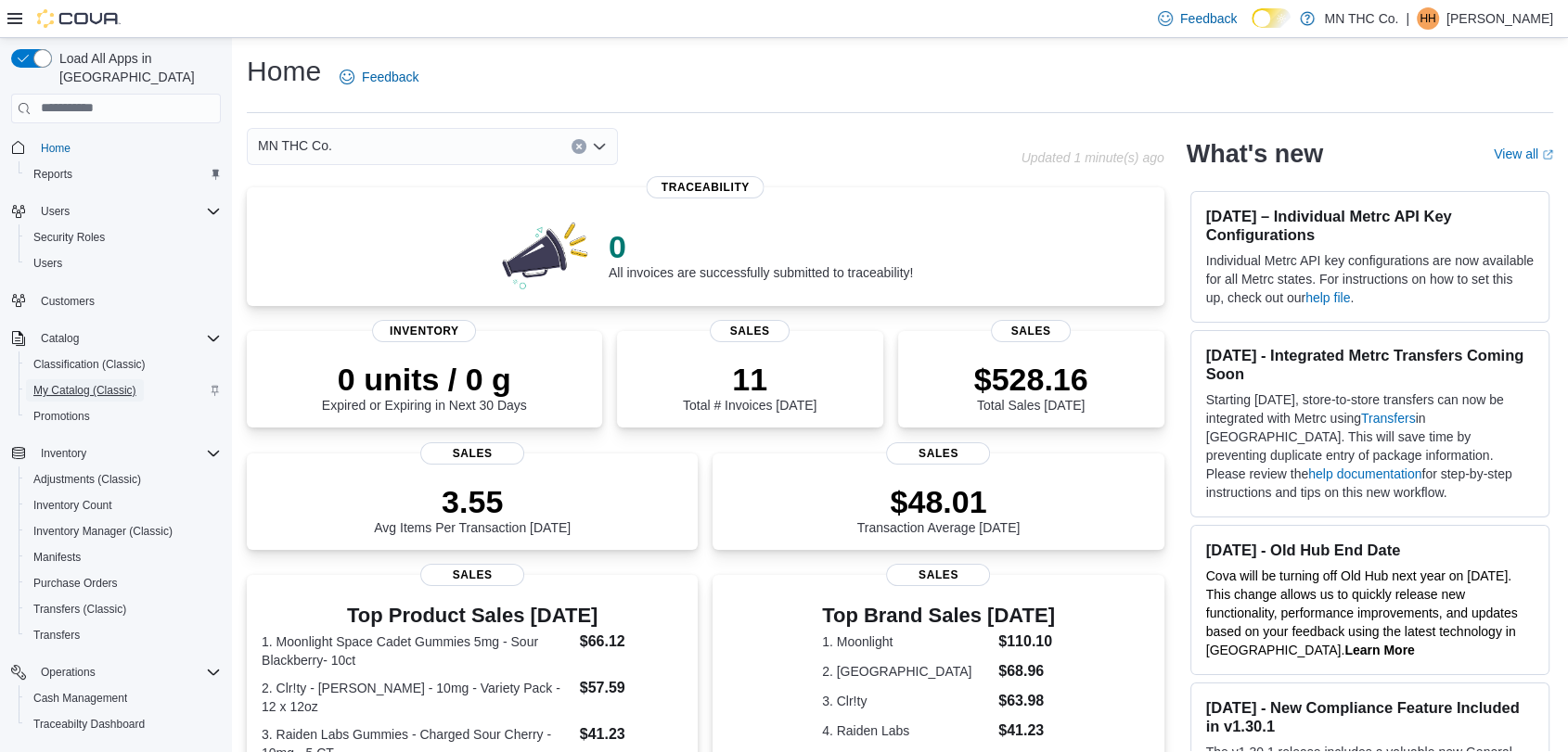
click at [100, 383] on span "My Catalog (Classic)" at bounding box center [85, 390] width 103 height 15
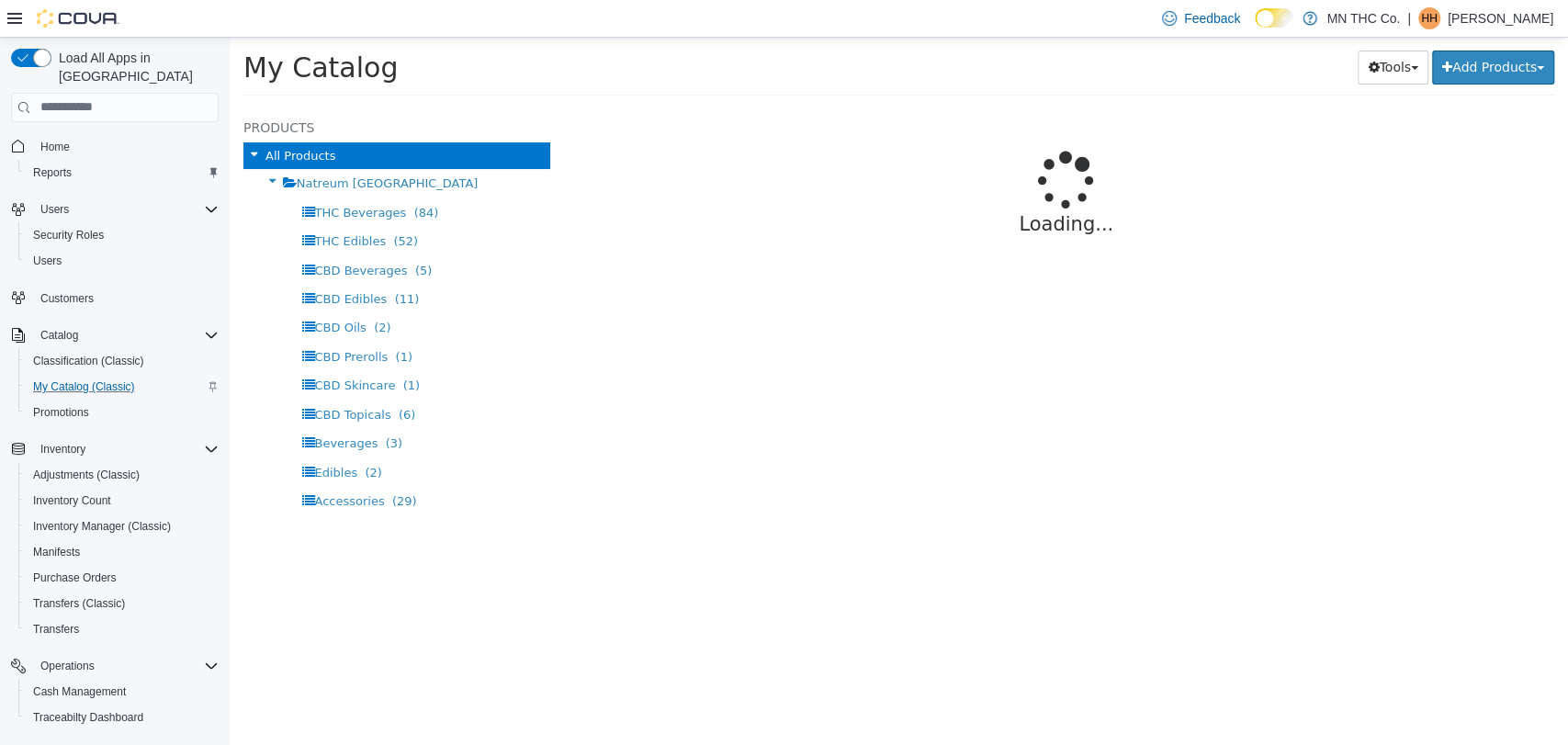
select select "**********"
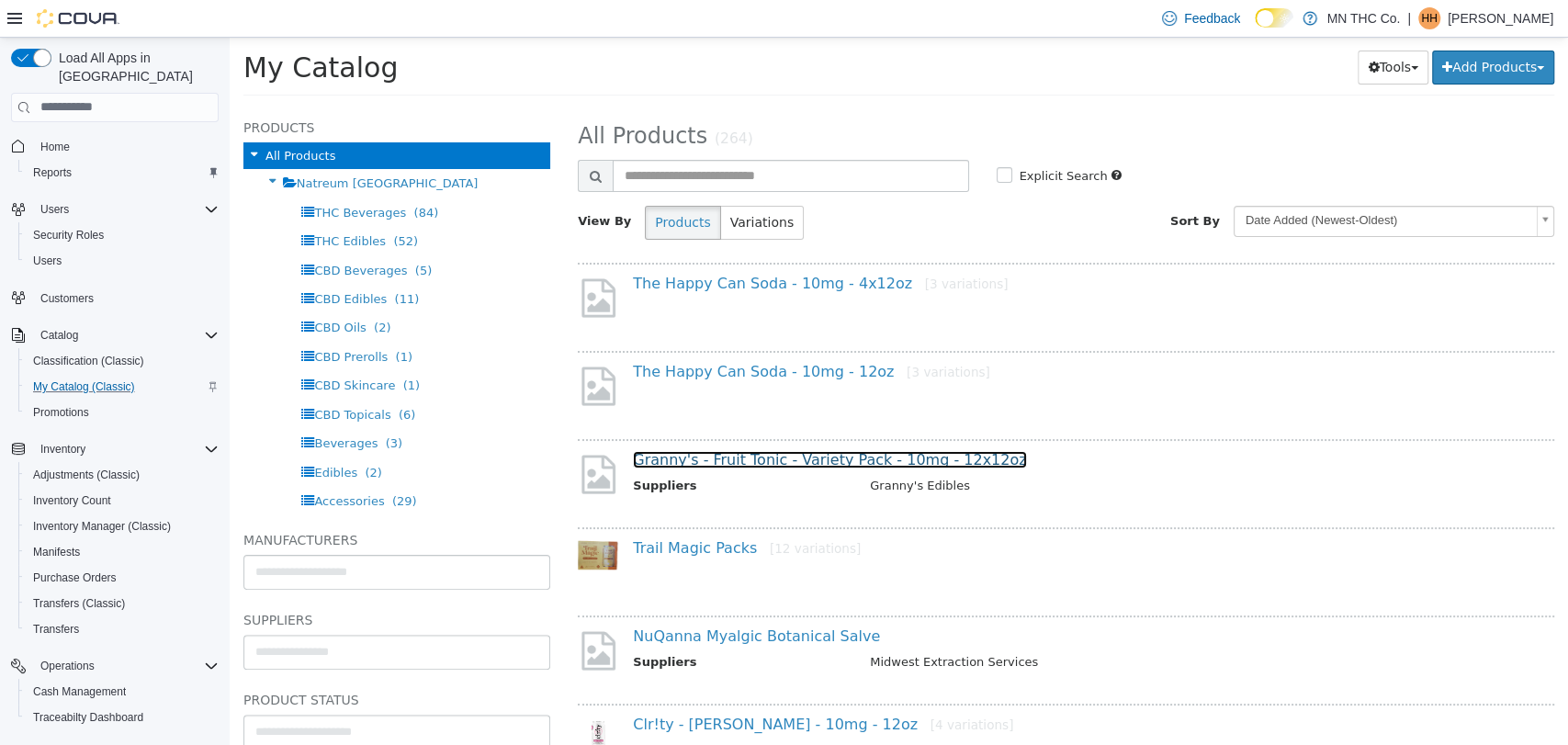
click at [778, 460] on link "Granny's - Fruit Tonic - Variety Pack - 10mg - 12x12oz" at bounding box center [830, 459] width 393 height 18
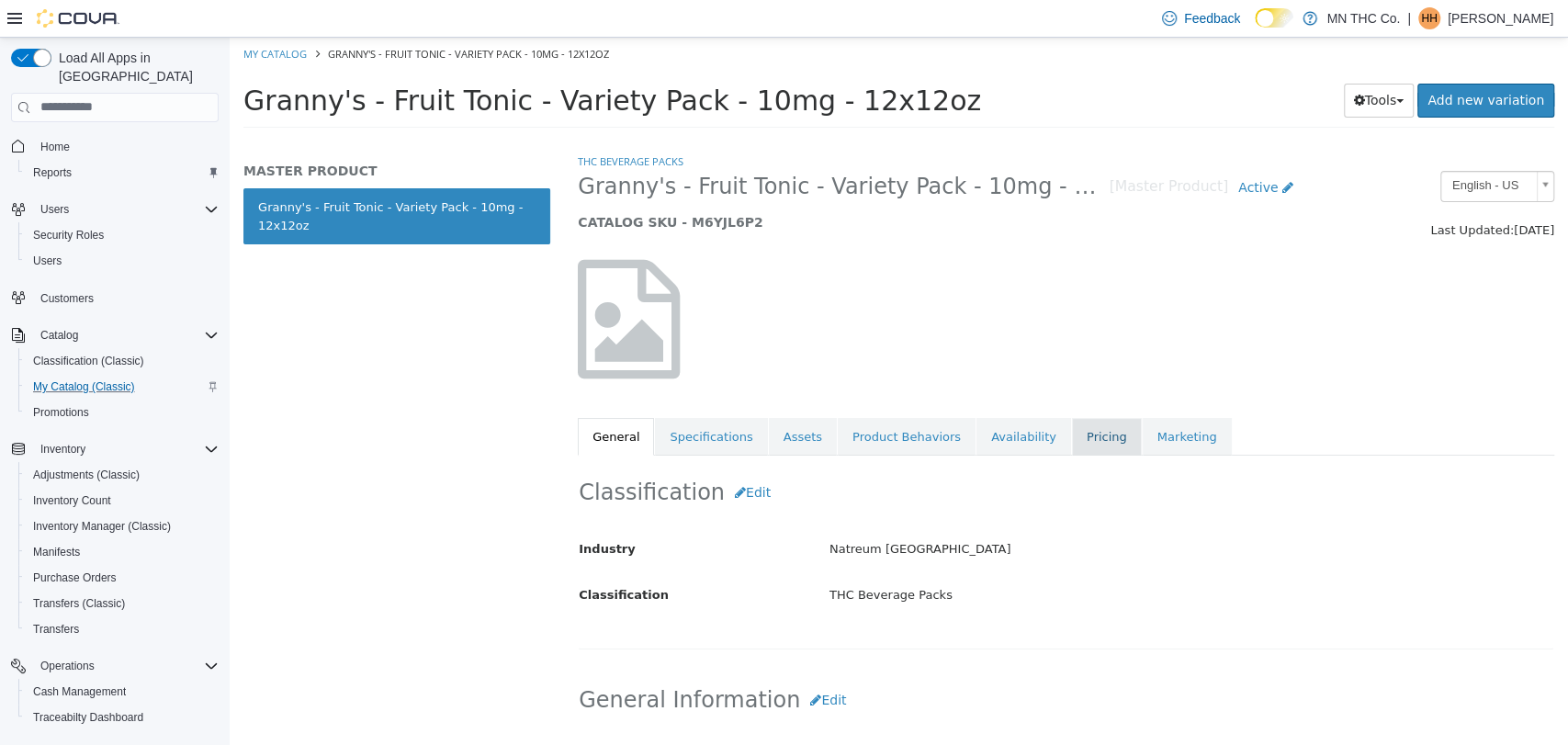
click at [1072, 432] on link "Pricing" at bounding box center [1106, 436] width 69 height 38
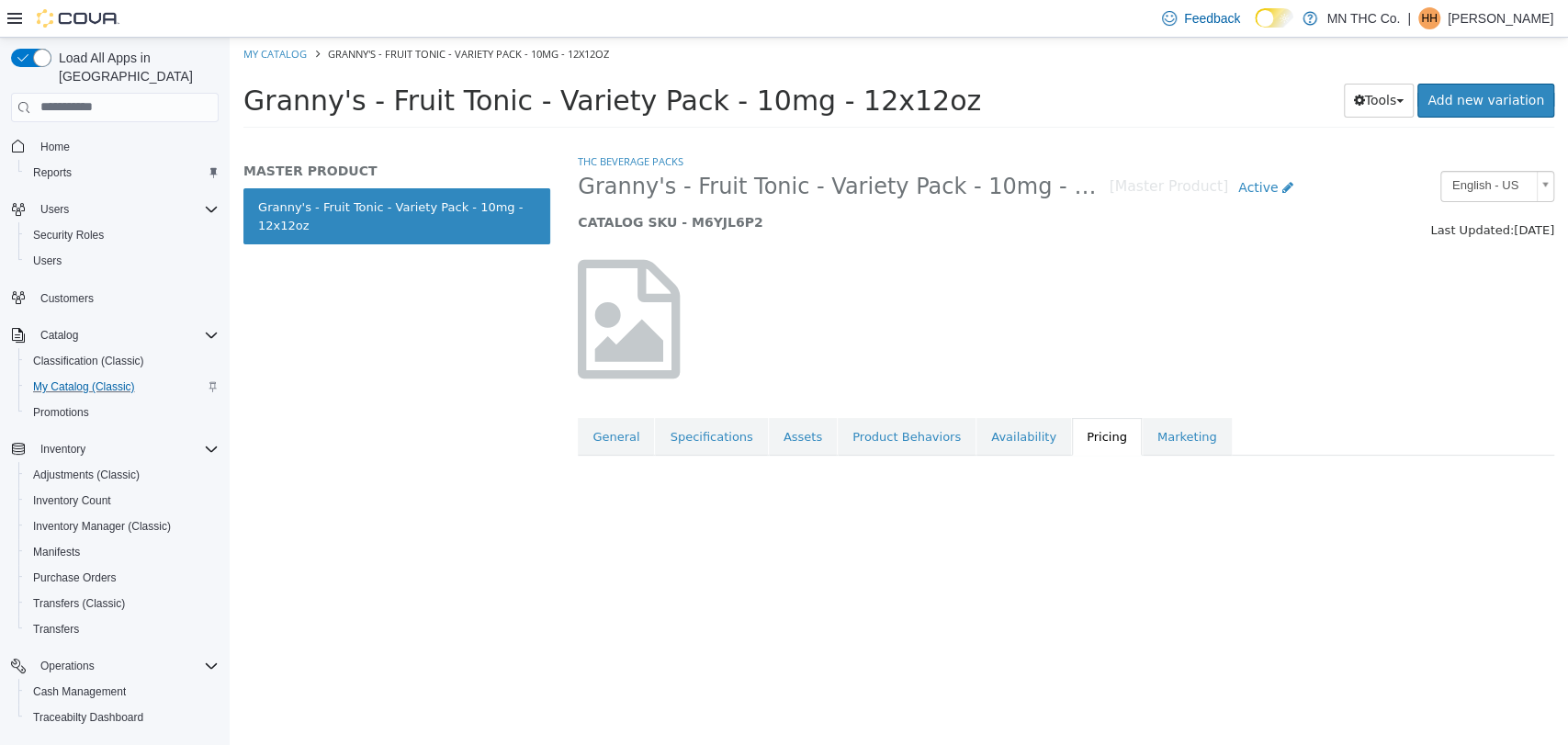
drag, startPoint x: 1558, startPoint y: 238, endPoint x: 1550, endPoint y: 374, distance: 136.2
click at [1550, 374] on div "THC Beverage Packs Granny's - Fruit Tonic - Variety Pack - 10mg - 12x12oz [Mast…" at bounding box center [1066, 447] width 1004 height 592
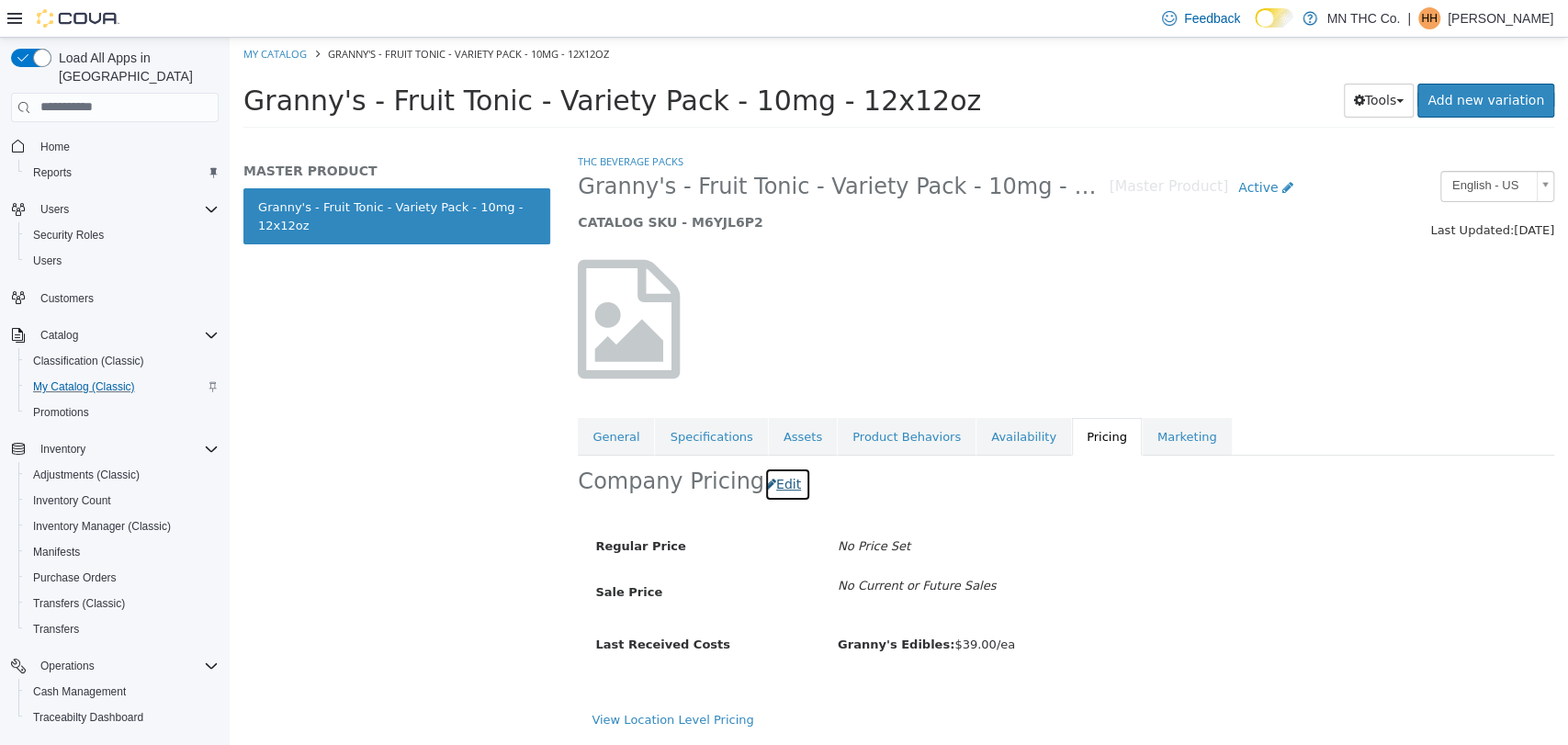
click at [784, 485] on button "Edit" at bounding box center [788, 484] width 47 height 34
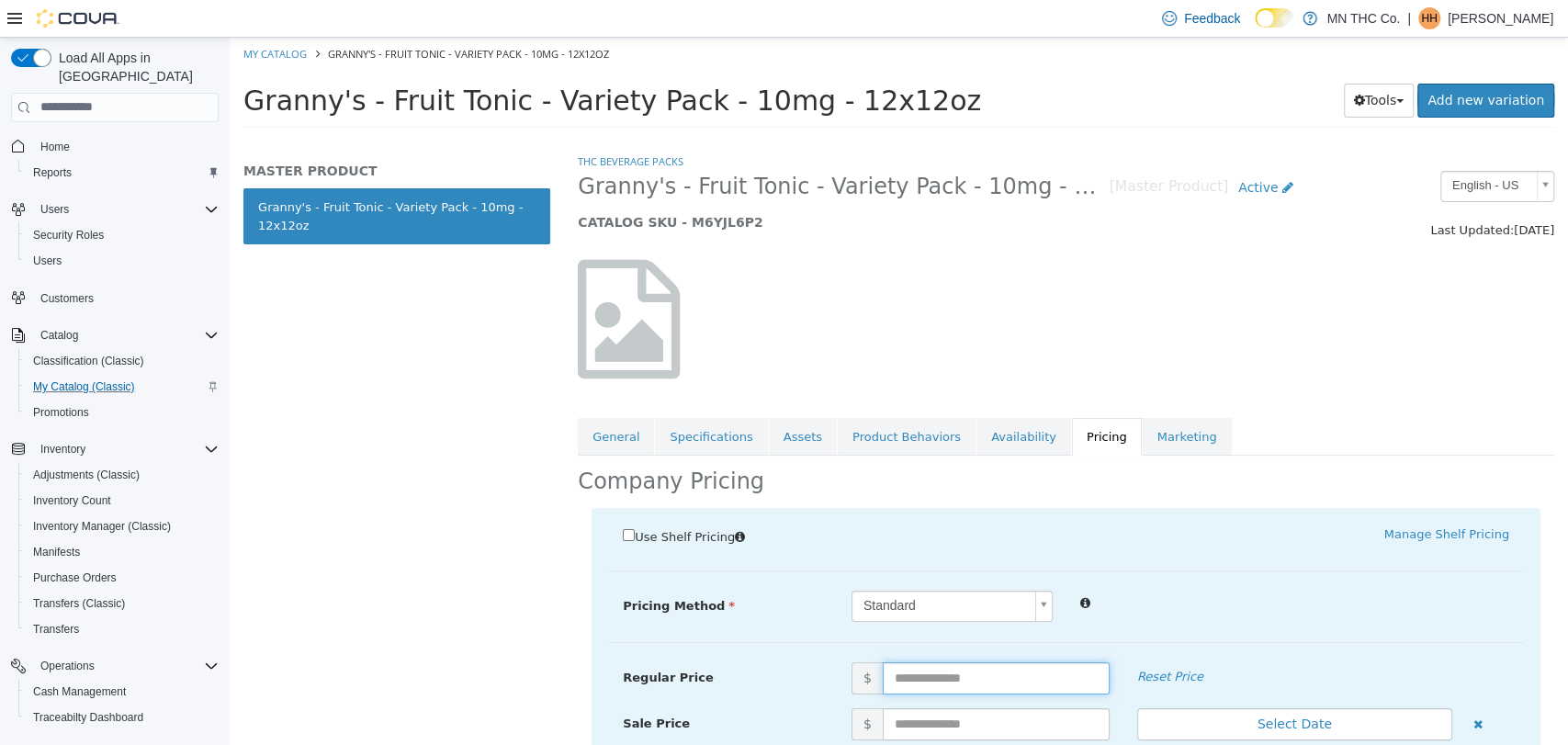
click at [1028, 668] on input "text" at bounding box center [996, 677] width 227 height 32
type input "*****"
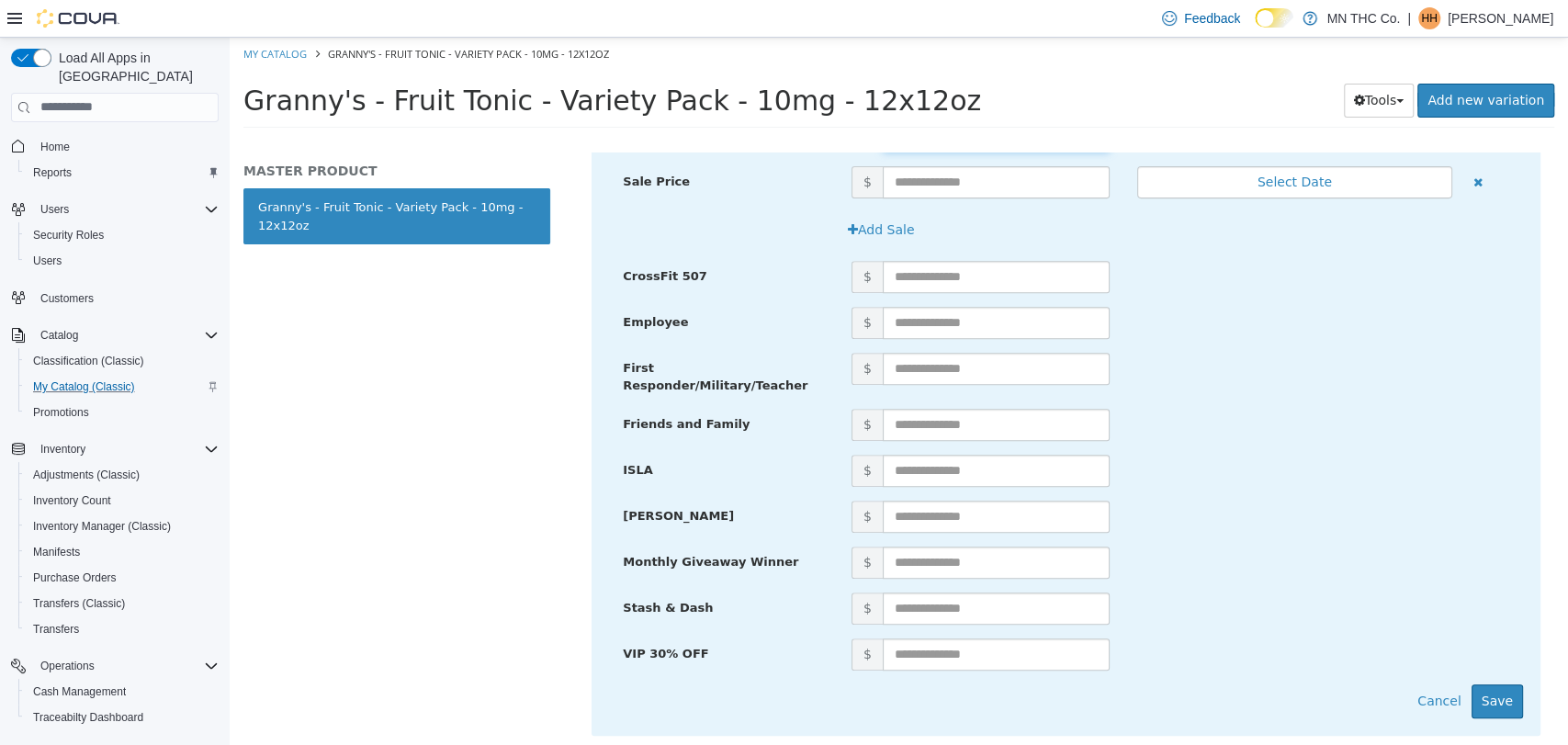
scroll to position [573, 0]
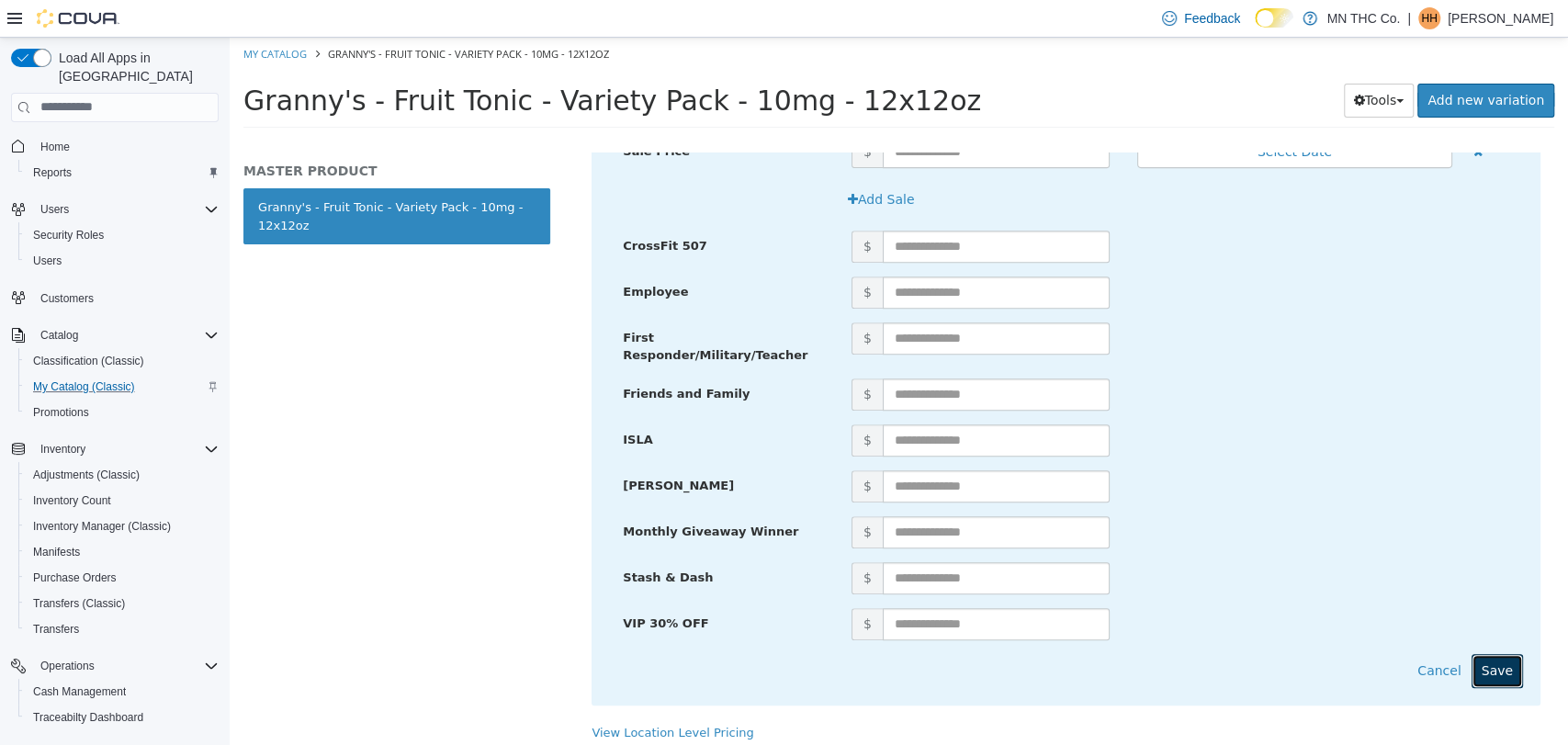
click at [1474, 661] on button "Save" at bounding box center [1497, 670] width 52 height 34
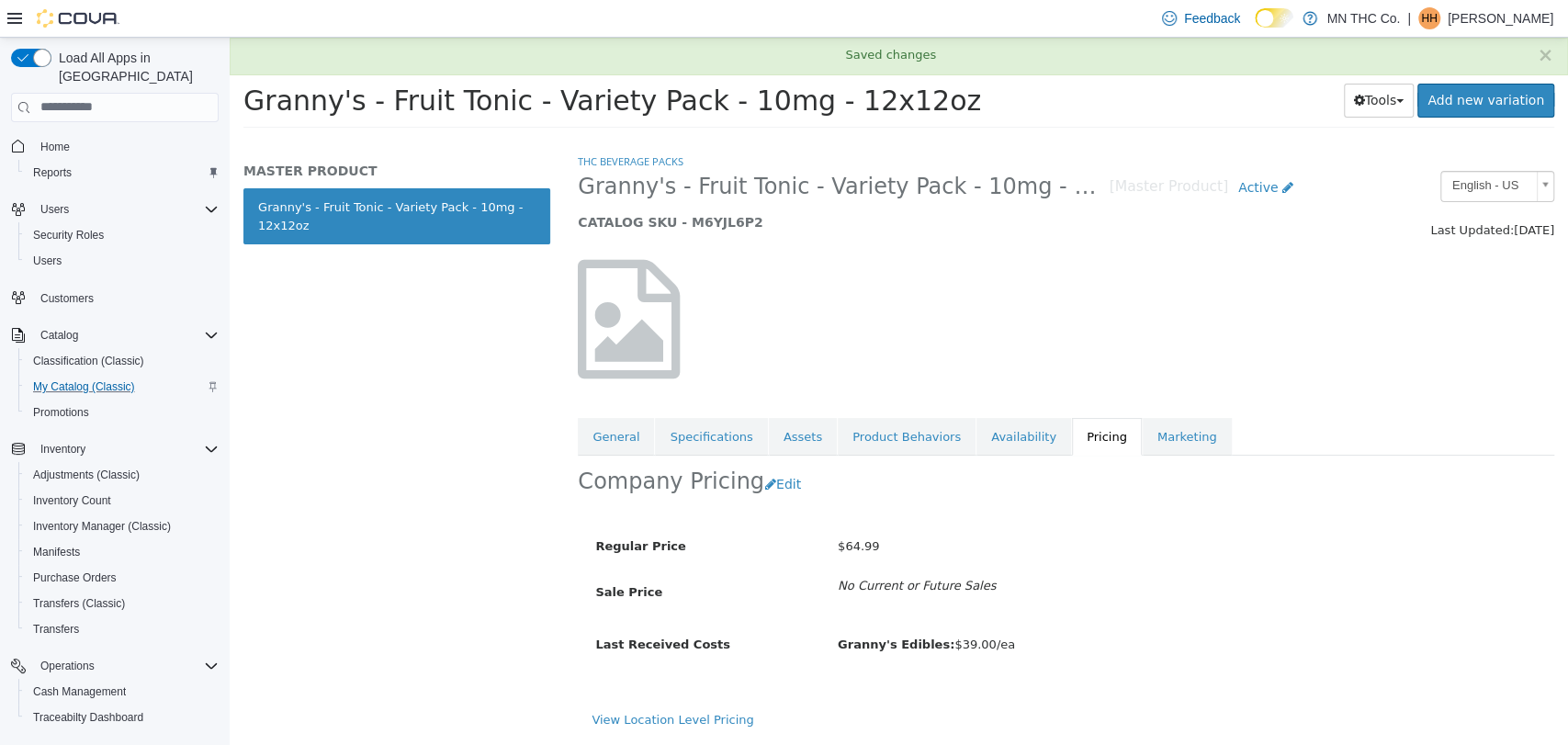
scroll to position [0, 0]
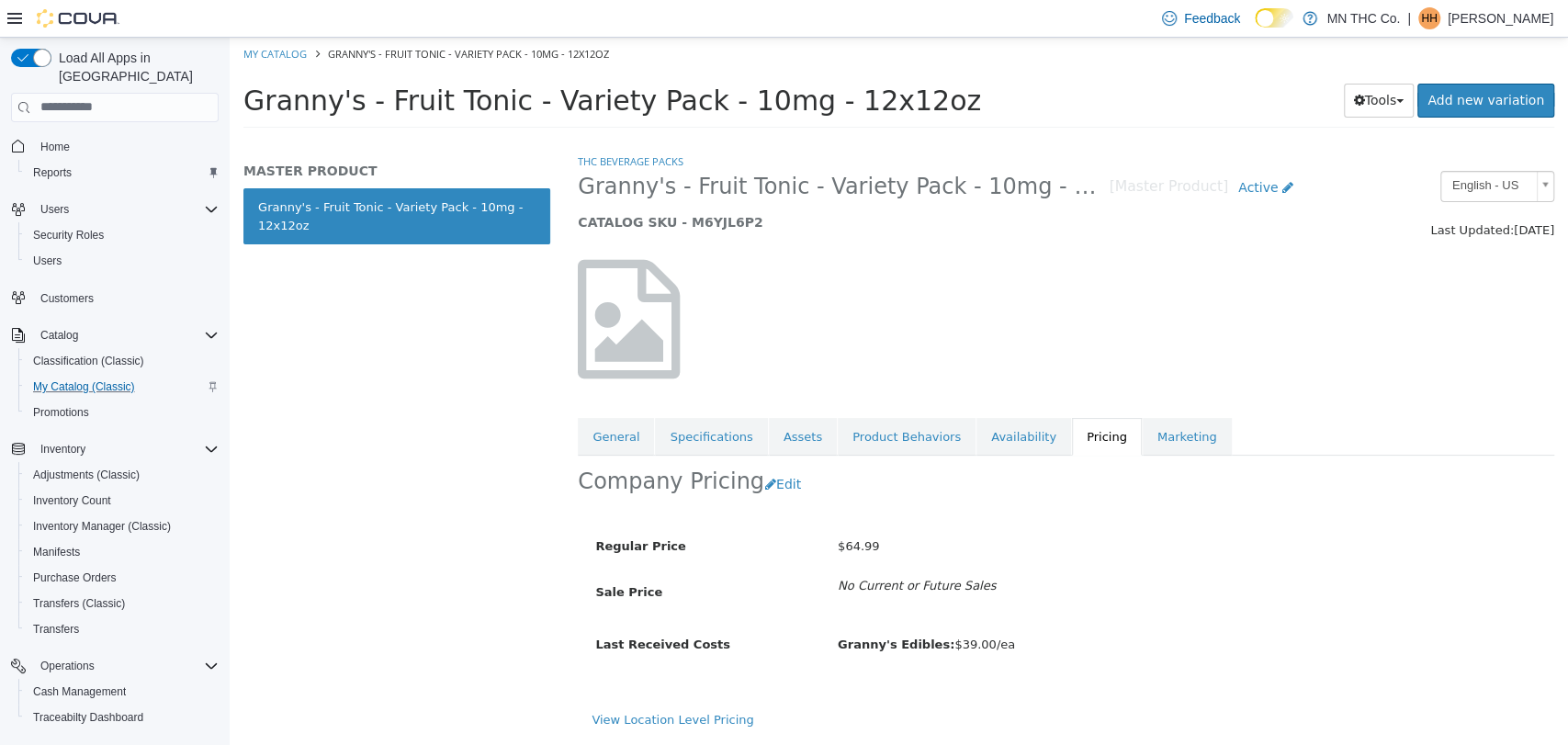
click at [1315, 672] on div "Regular Price $64.99 Sale Price No Current or Future Sales Last Received Costs …" at bounding box center [1065, 602] width 948 height 179
